Goal: Task Accomplishment & Management: Complete application form

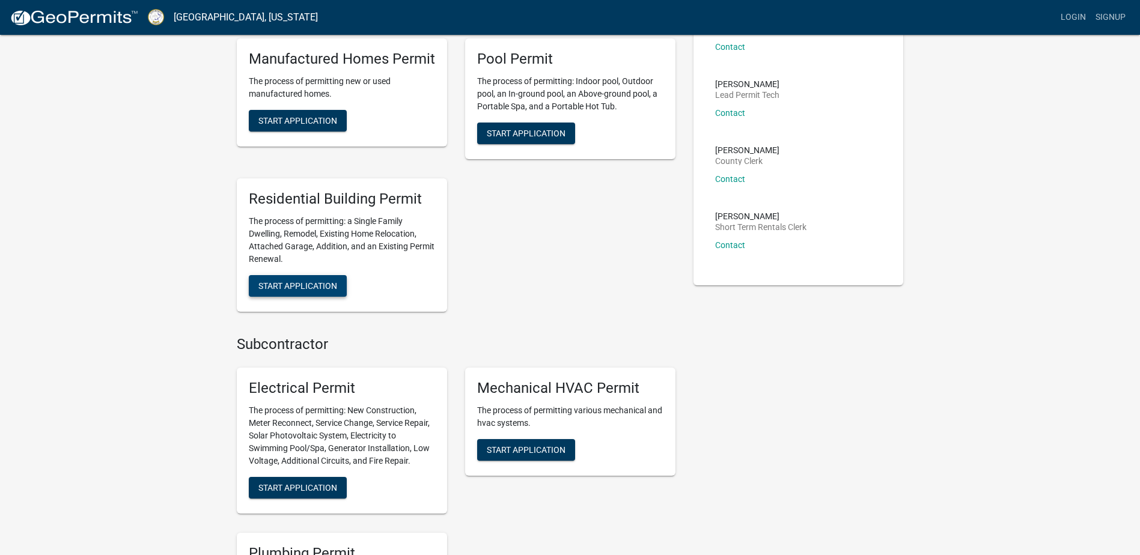
scroll to position [301, 0]
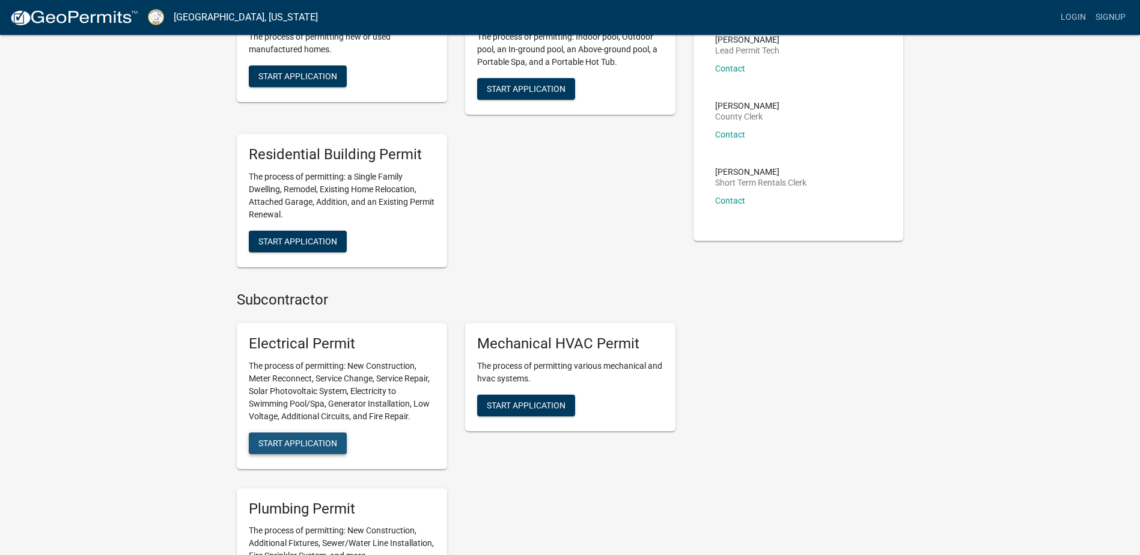
click at [285, 439] on span "Start Application" at bounding box center [297, 443] width 79 height 10
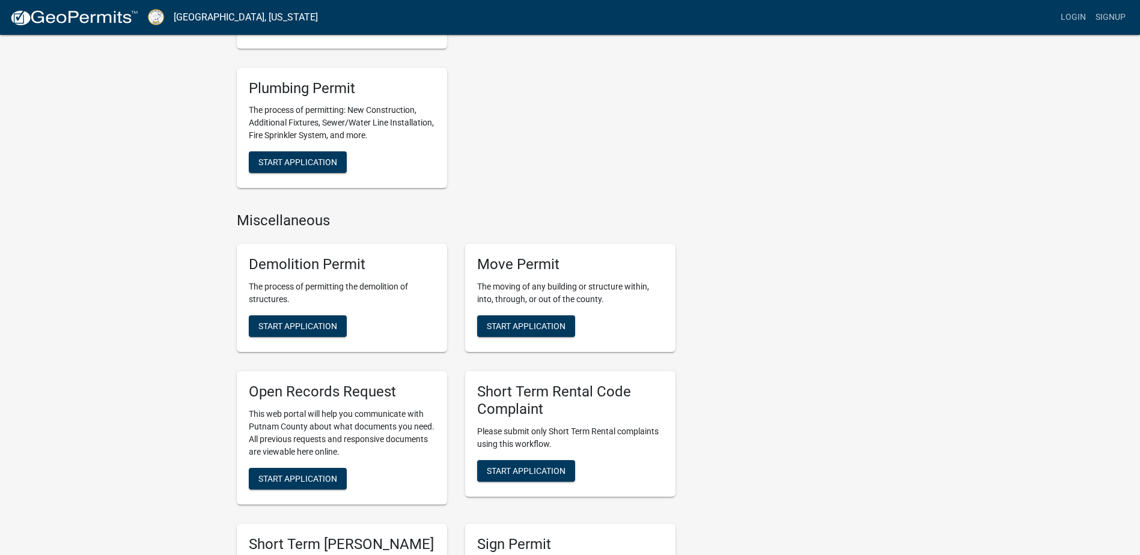
scroll to position [0, 0]
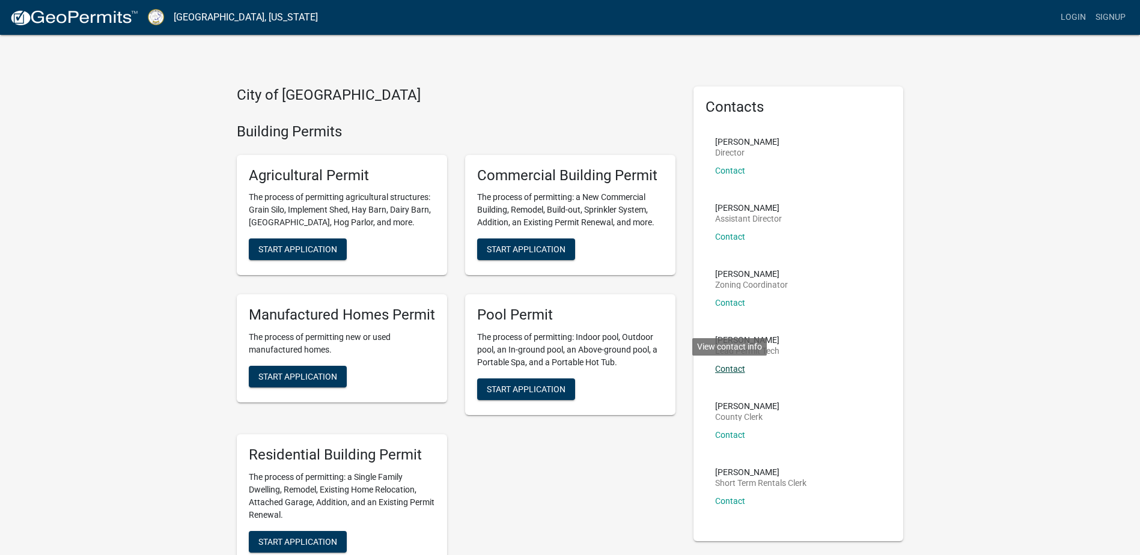
click at [735, 370] on link "Contact" at bounding box center [730, 369] width 30 height 10
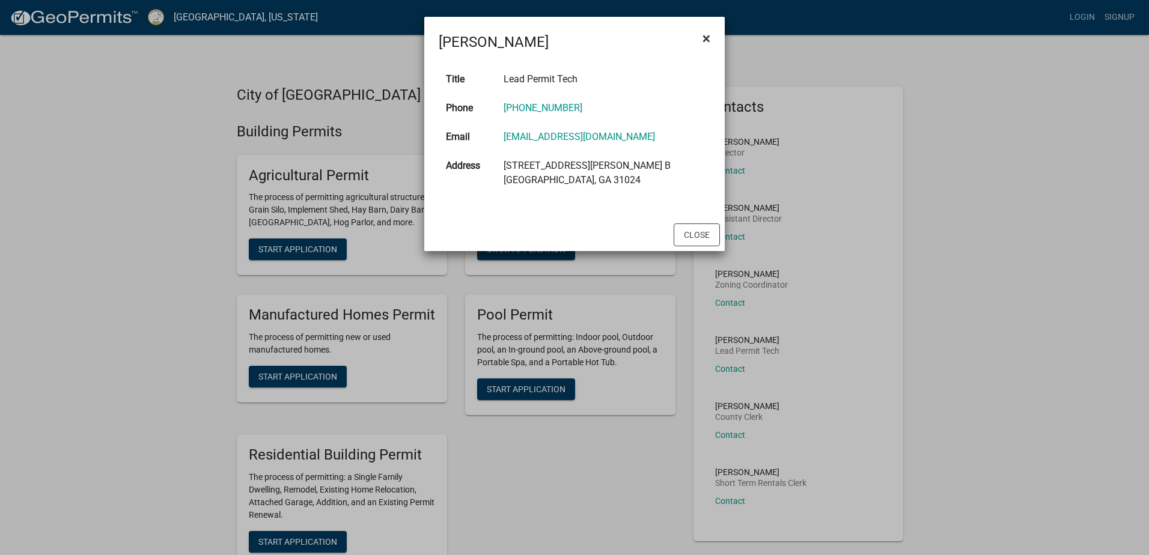
click at [704, 40] on span "×" at bounding box center [707, 38] width 8 height 17
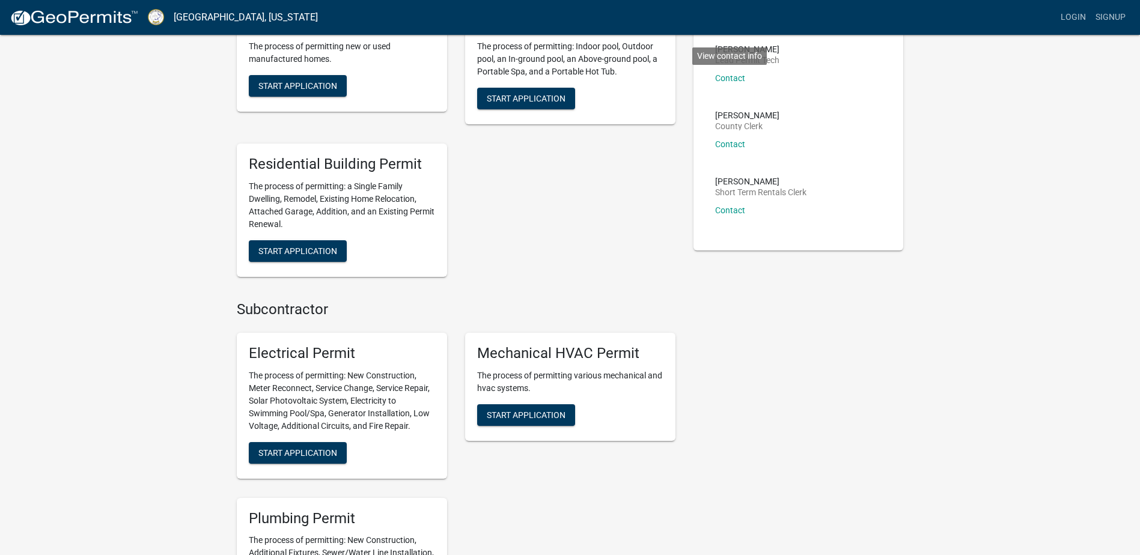
scroll to position [361, 0]
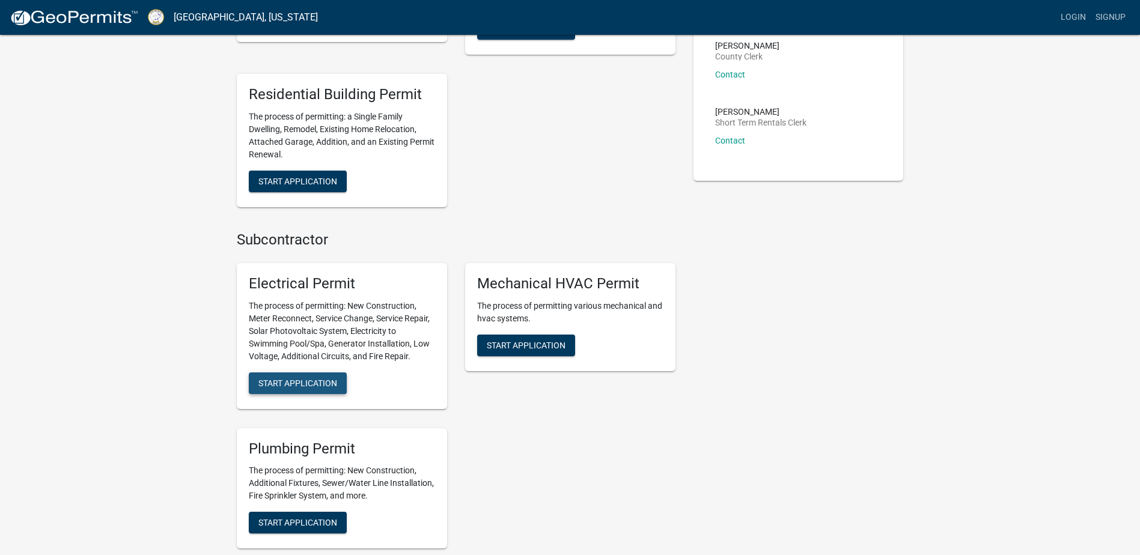
click at [295, 384] on span "Start Application" at bounding box center [297, 383] width 79 height 10
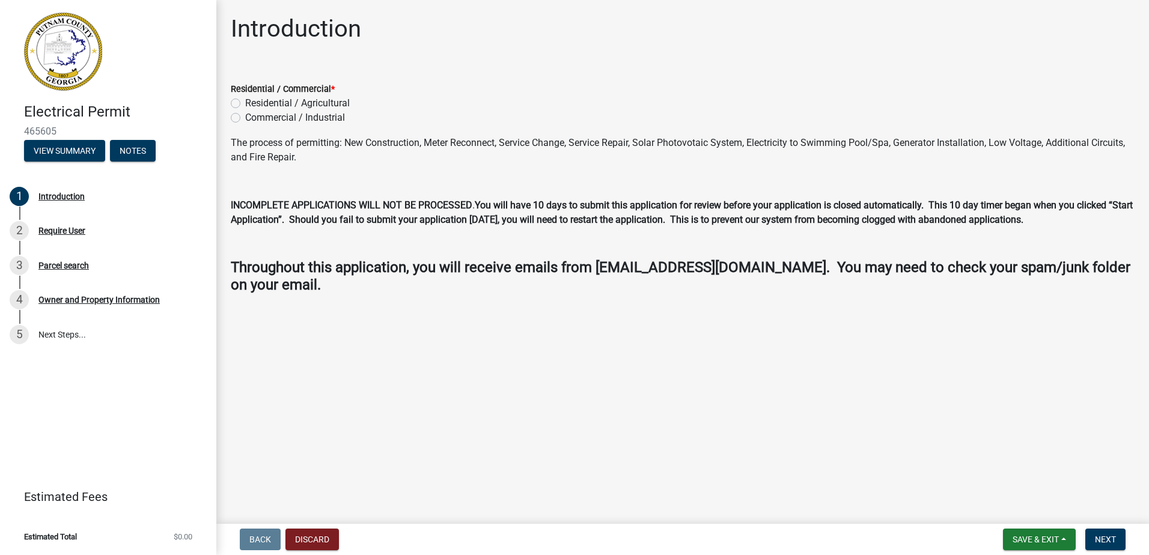
click at [245, 104] on label "Residential / Agricultural" at bounding box center [297, 103] width 105 height 14
click at [245, 104] on input "Residential / Agricultural" at bounding box center [249, 100] width 8 height 8
radio input "true"
click at [1029, 531] on button "Save & Exit" at bounding box center [1039, 540] width 73 height 22
